Goal: Browse casually

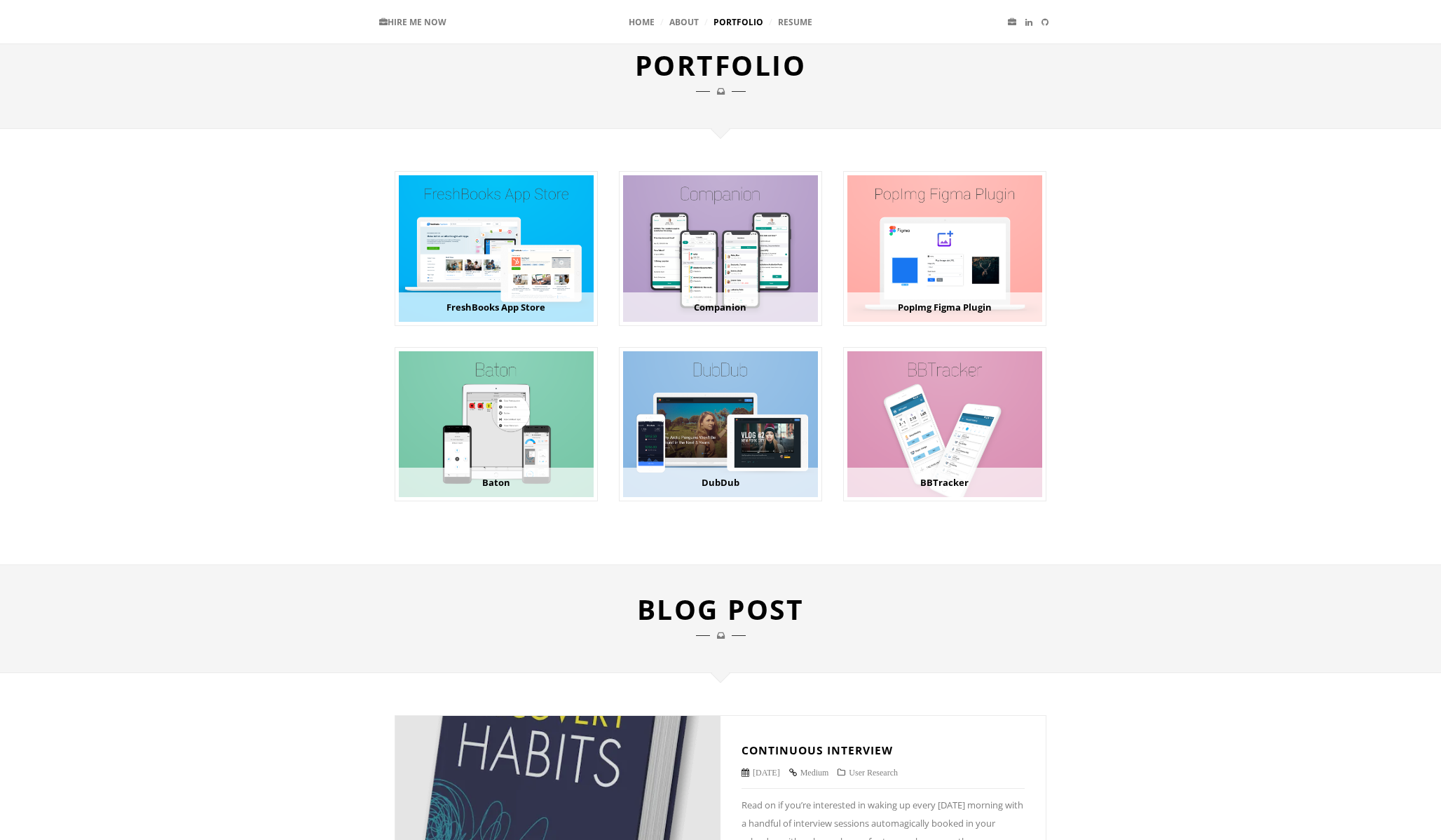
scroll to position [626, 0]
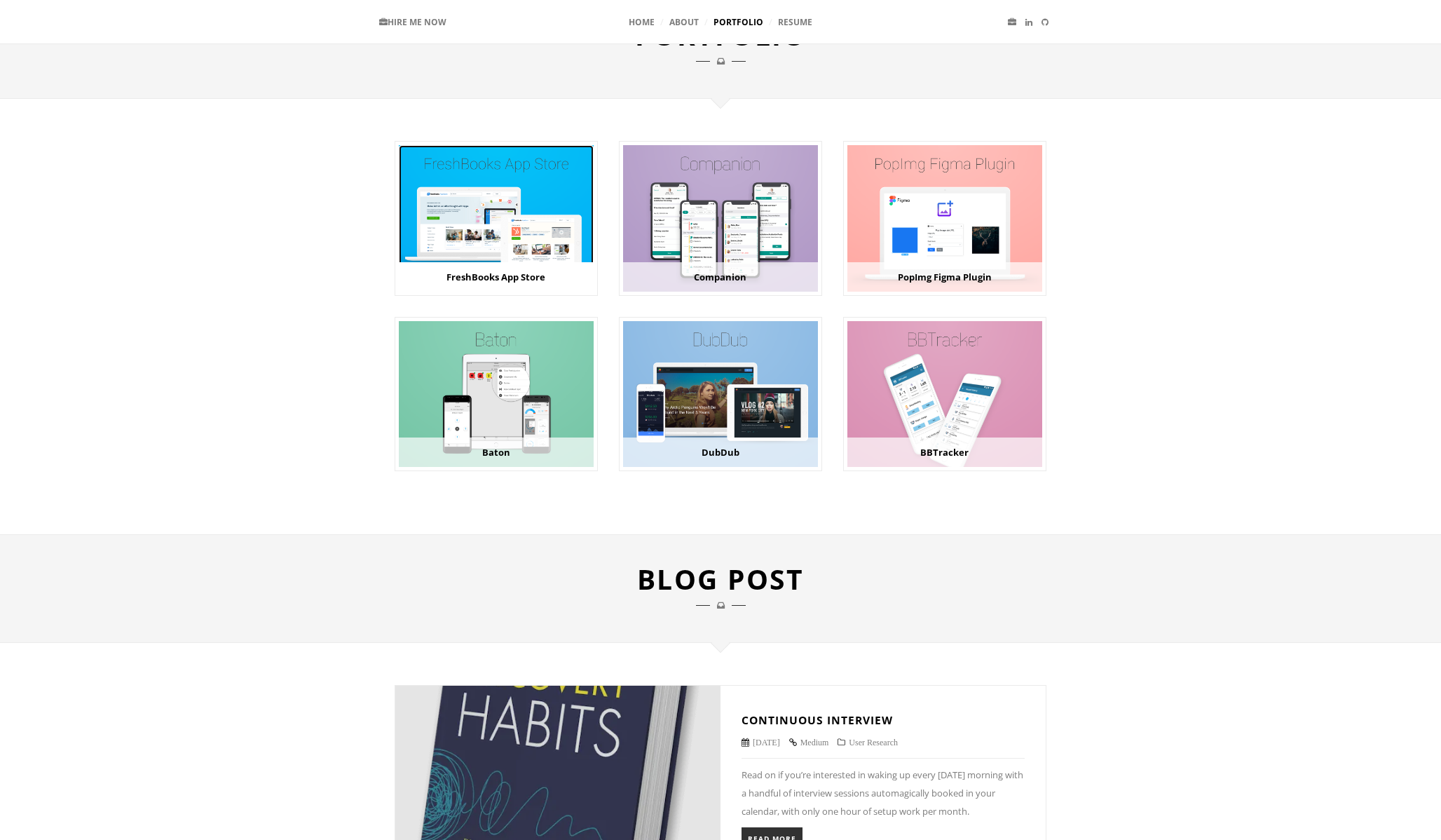
click at [491, 223] on img at bounding box center [497, 218] width 195 height 146
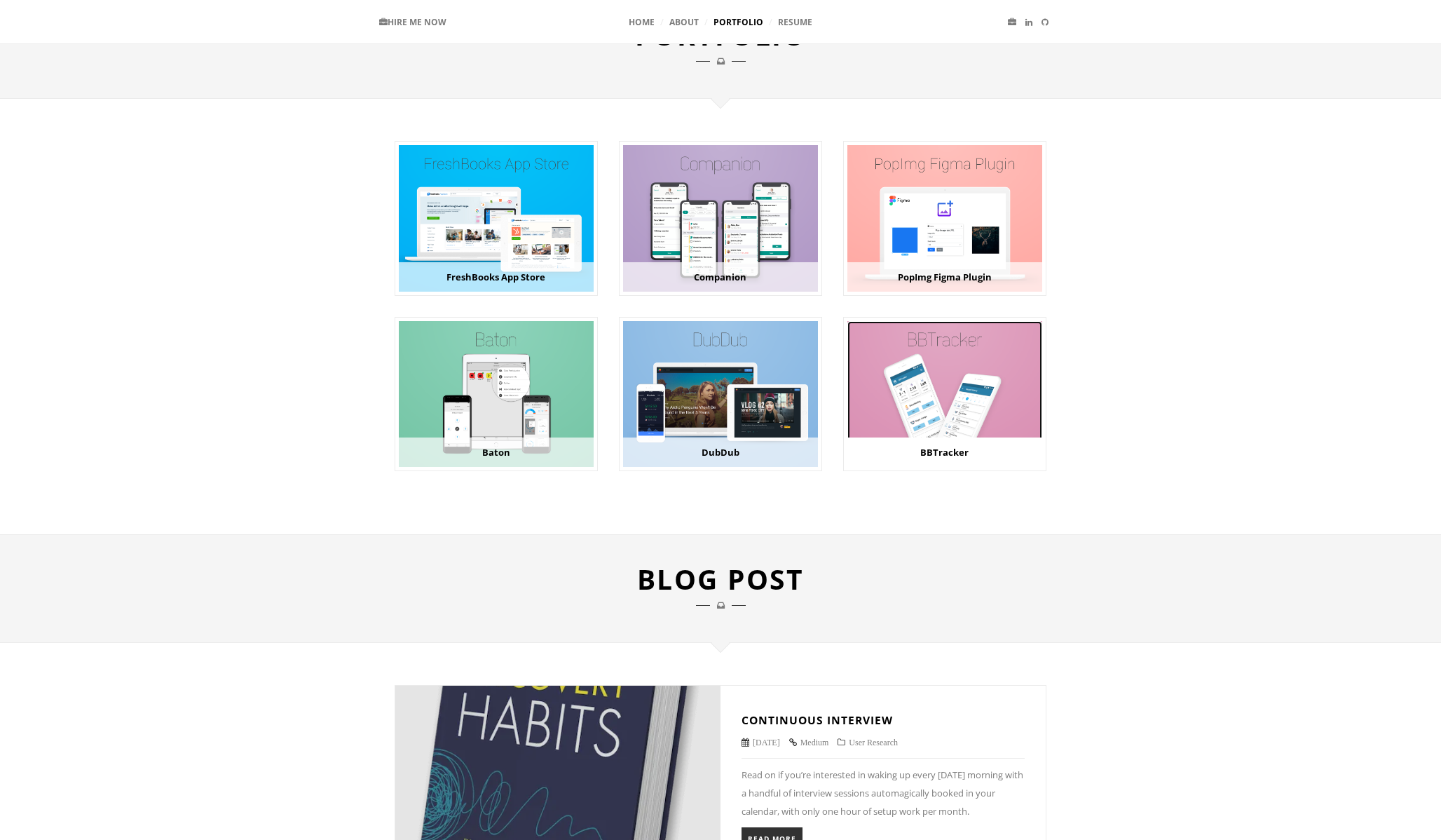
click at [924, 398] on img at bounding box center [945, 394] width 195 height 146
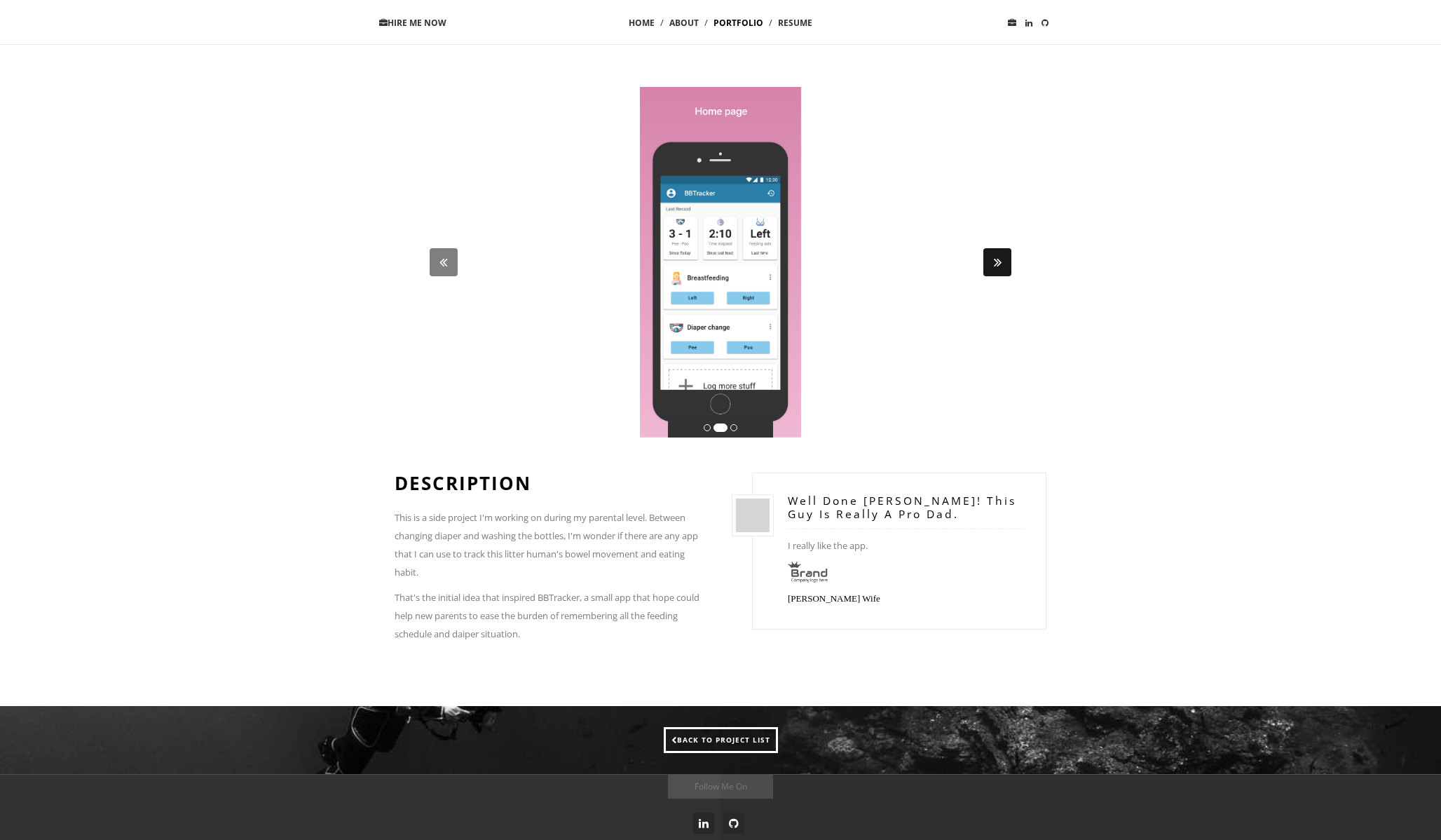
click at [1002, 258] on span at bounding box center [997, 262] width 28 height 28
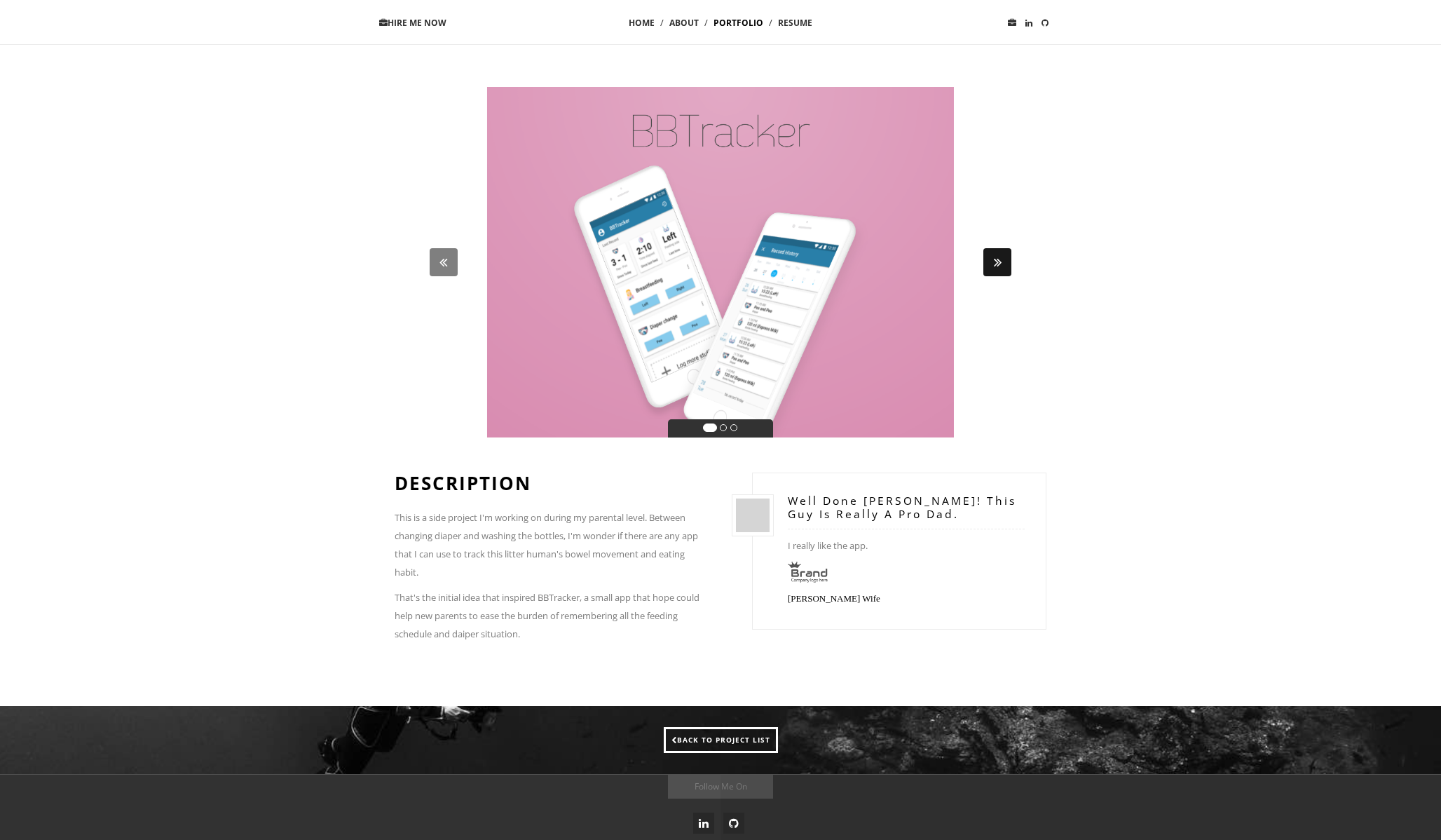
click at [1002, 258] on span at bounding box center [997, 262] width 28 height 28
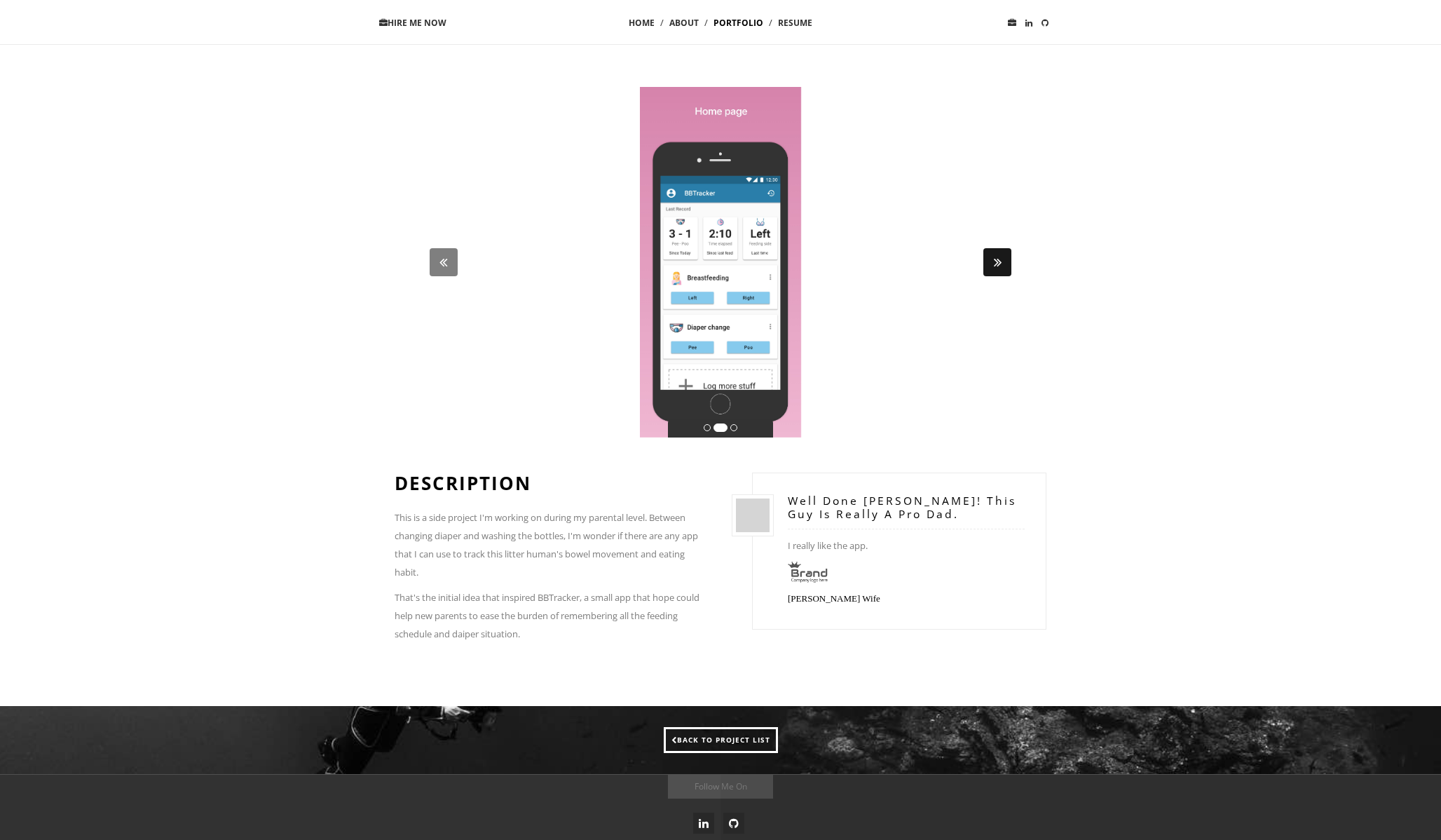
click at [1002, 258] on span at bounding box center [997, 262] width 28 height 28
